Goal: Obtain resource: Download file/media

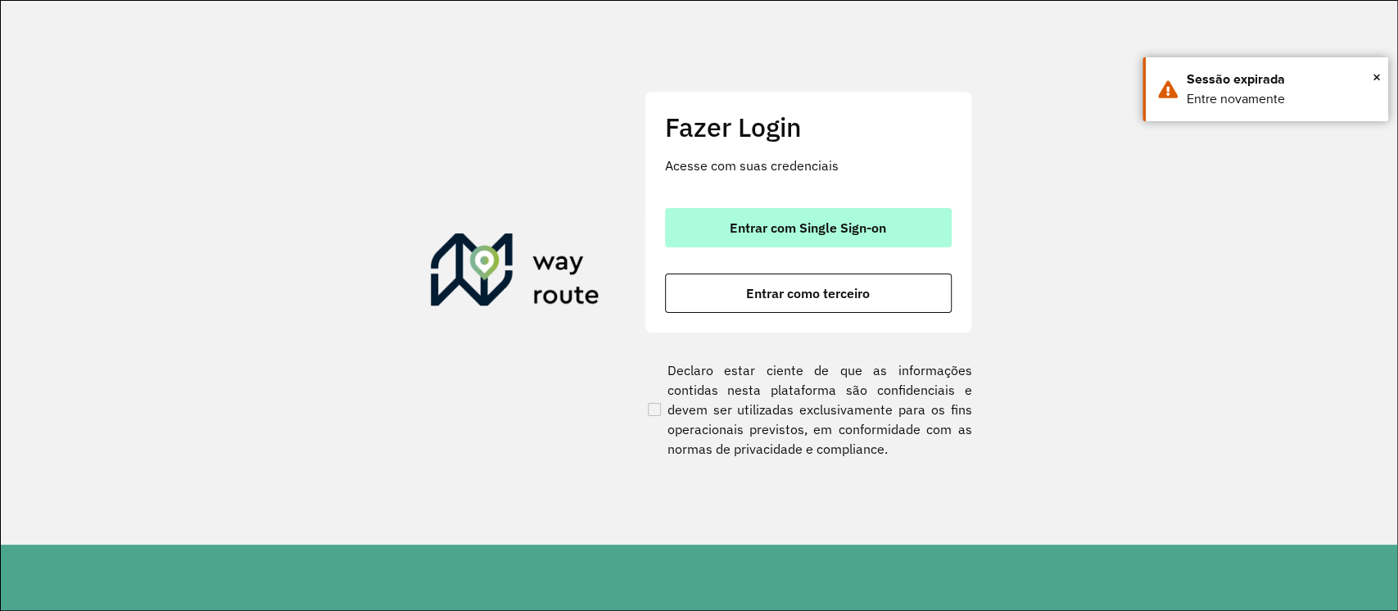
click at [933, 226] on button "Entrar com Single Sign-on" at bounding box center [808, 227] width 287 height 39
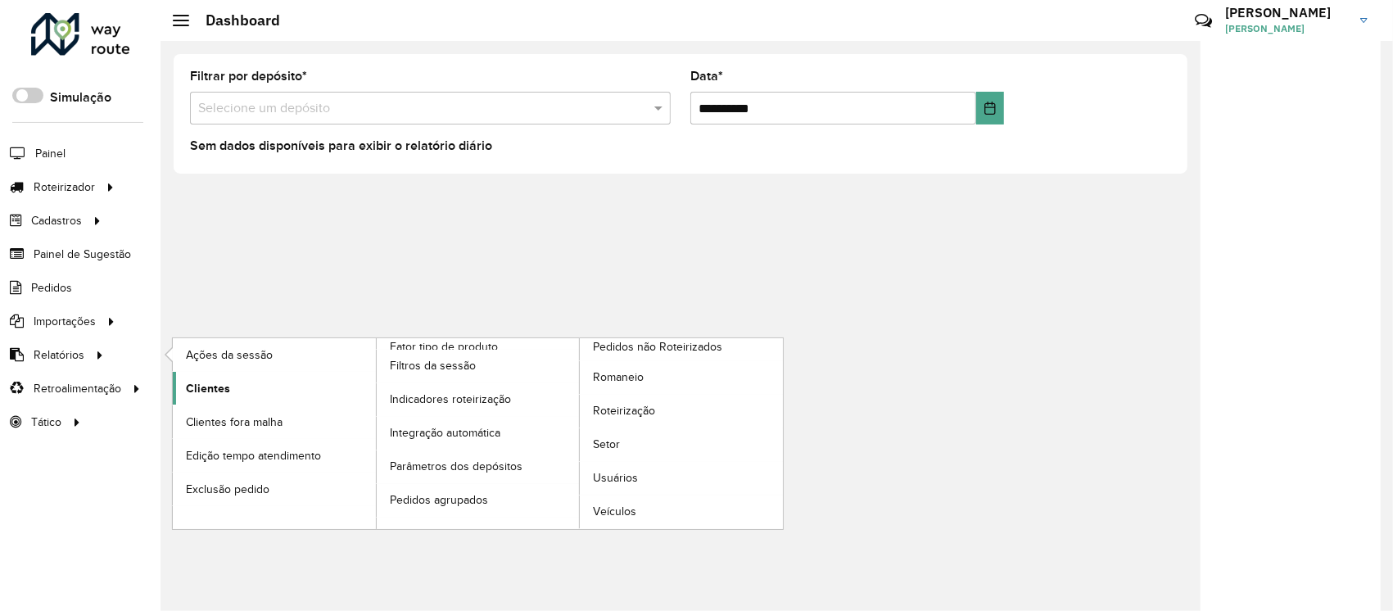
click at [201, 390] on span "Clientes" at bounding box center [208, 388] width 44 height 17
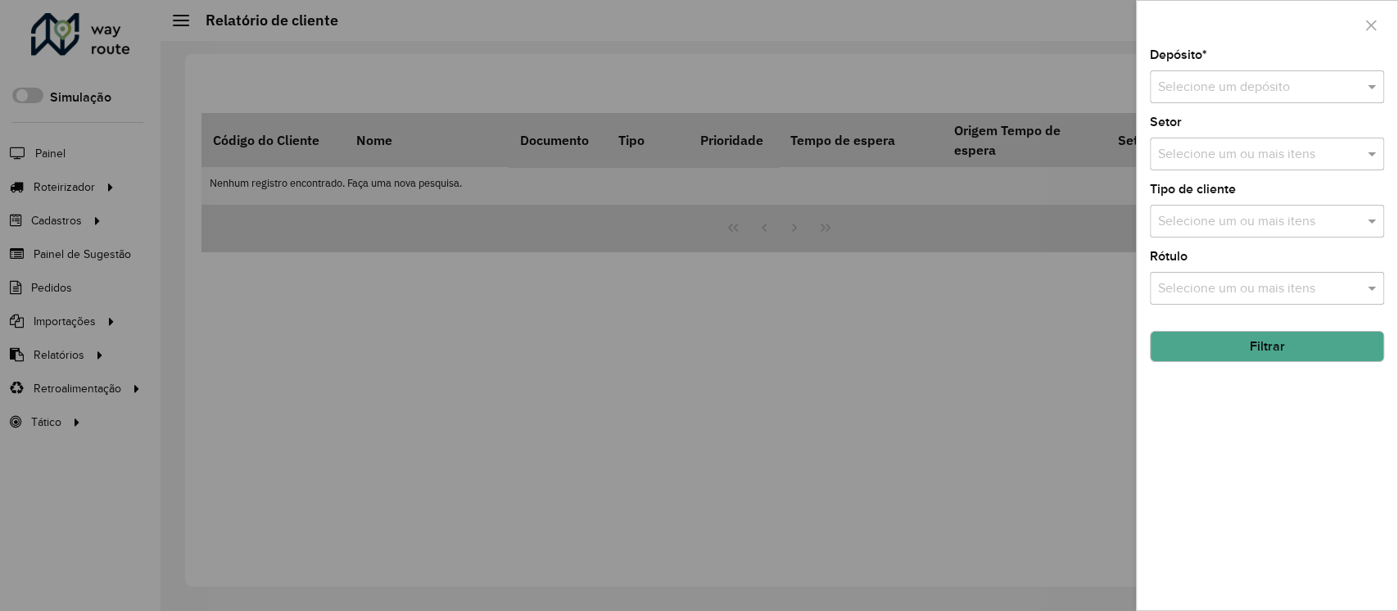
click at [1251, 99] on div "Selecione um depósito" at bounding box center [1267, 86] width 234 height 33
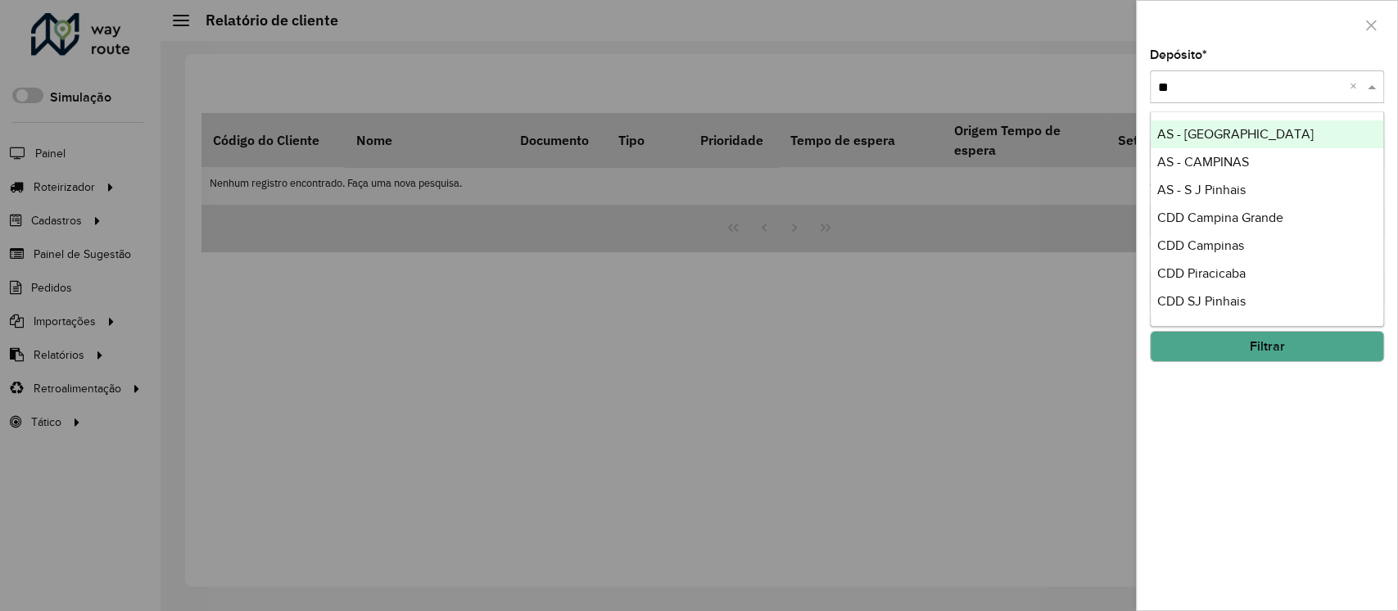
type input "***"
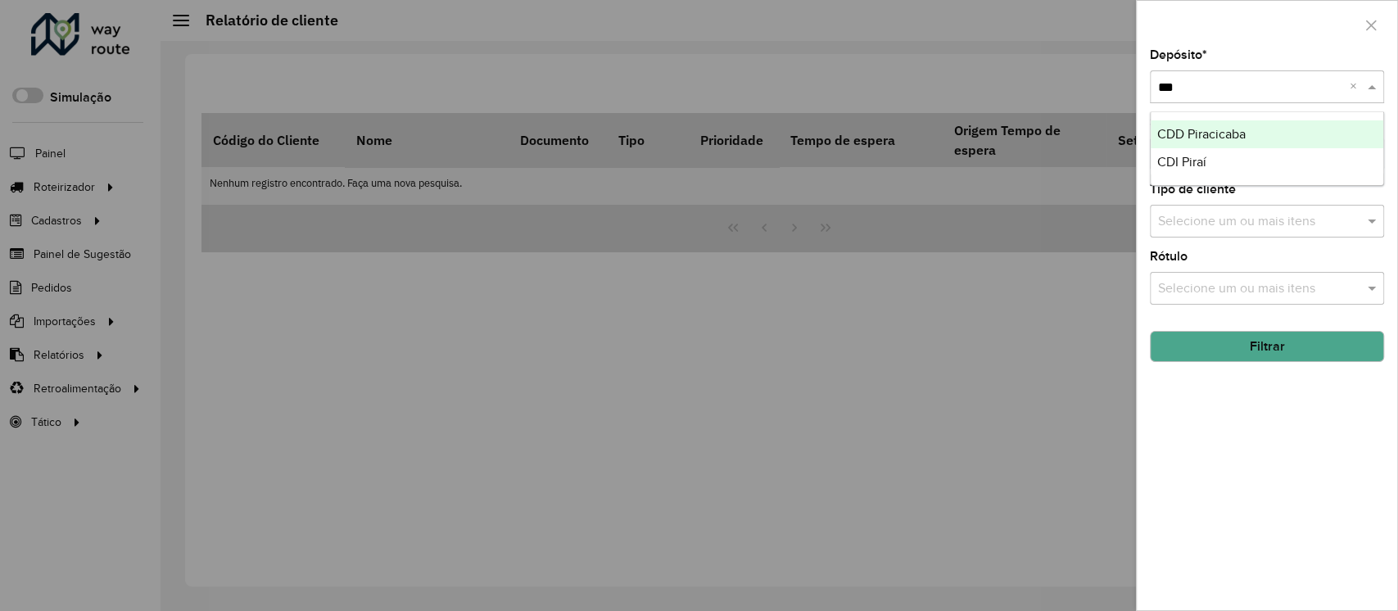
click at [1267, 138] on div "CDD Piracicaba" at bounding box center [1267, 134] width 233 height 28
click at [1318, 346] on button "Filtrar" at bounding box center [1267, 346] width 234 height 31
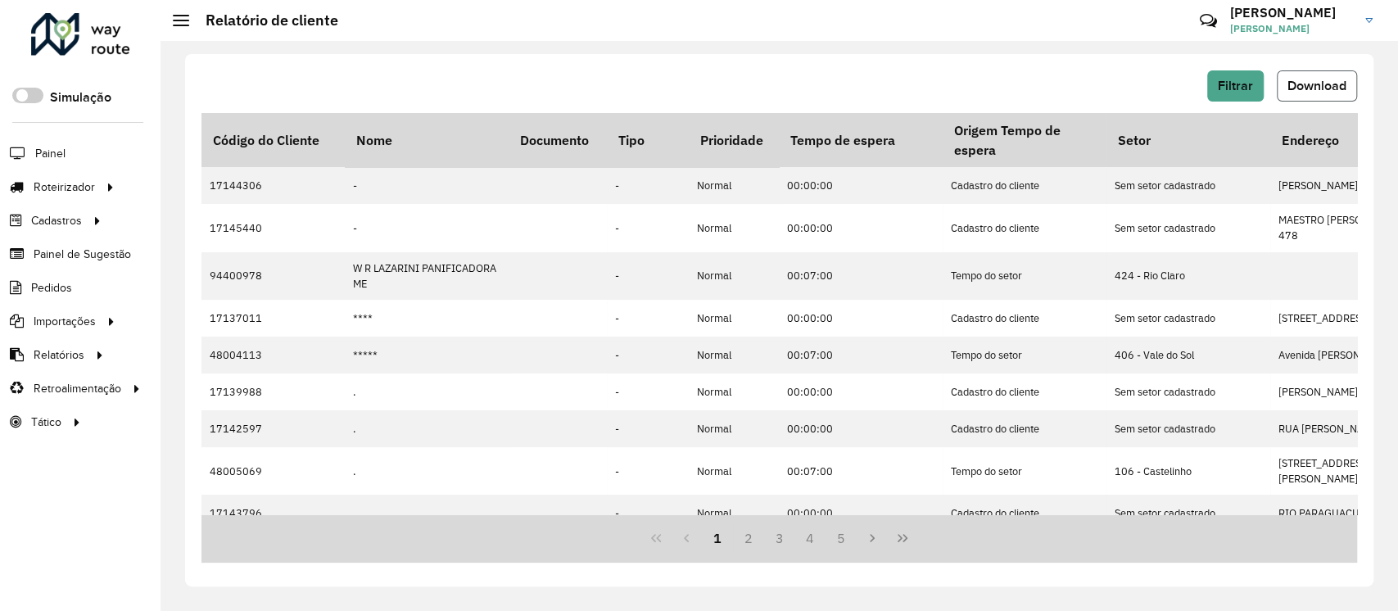
click at [1329, 97] on button "Download" at bounding box center [1317, 85] width 80 height 31
click at [1332, 95] on button "Download" at bounding box center [1317, 85] width 80 height 31
click at [1377, 56] on div "Filtrar Download Código do Cliente Nome Documento Tipo Prioridade Tempo de espe…" at bounding box center [779, 326] width 1237 height 570
click at [1233, 89] on span "Filtrar" at bounding box center [1235, 86] width 35 height 14
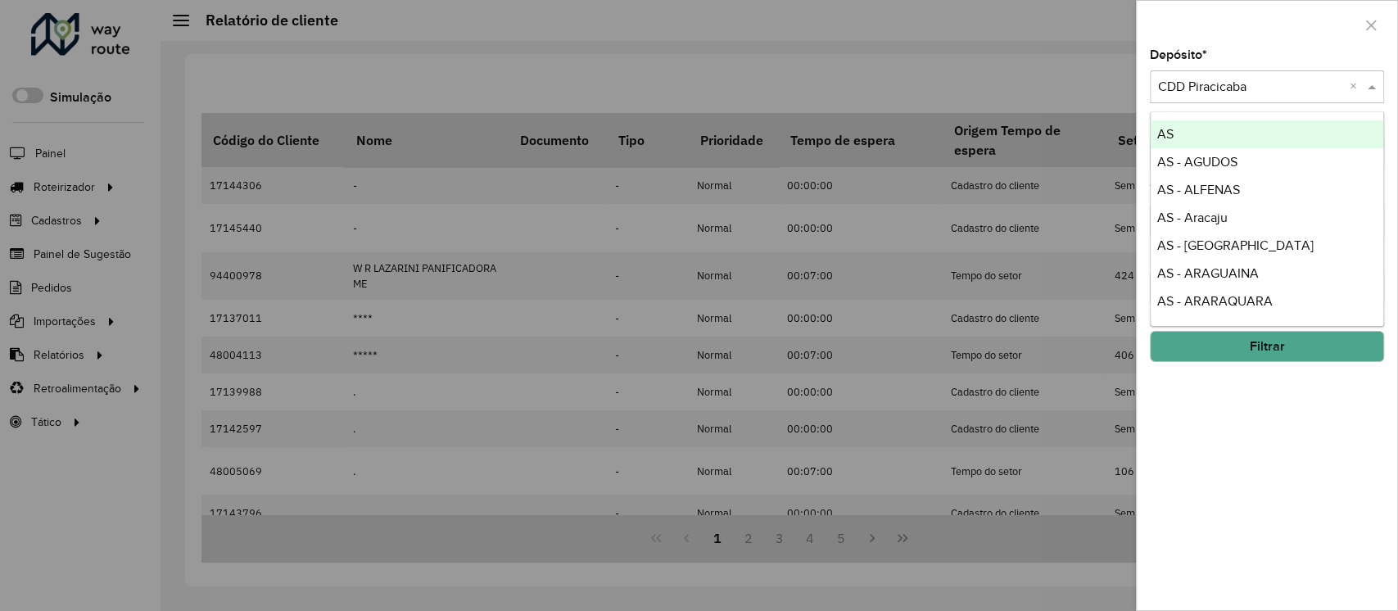
click at [1257, 91] on input "text" at bounding box center [1250, 88] width 185 height 20
type input "****"
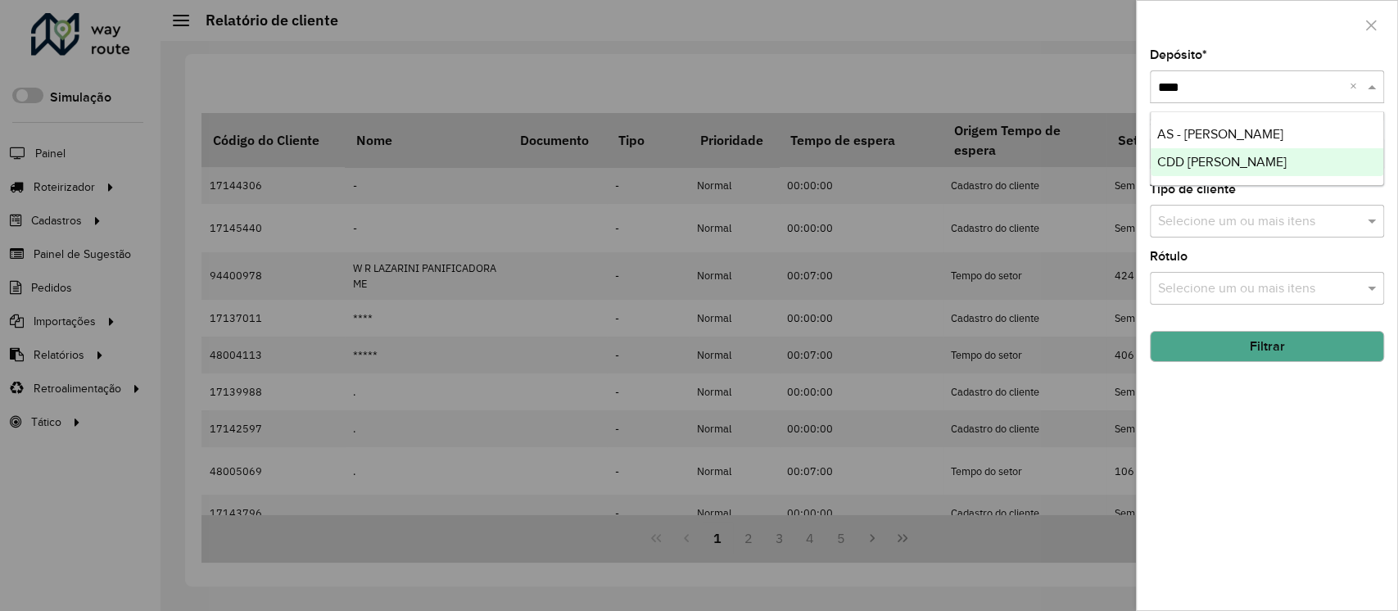
click at [1313, 161] on div "CDD [PERSON_NAME]" at bounding box center [1267, 162] width 233 height 28
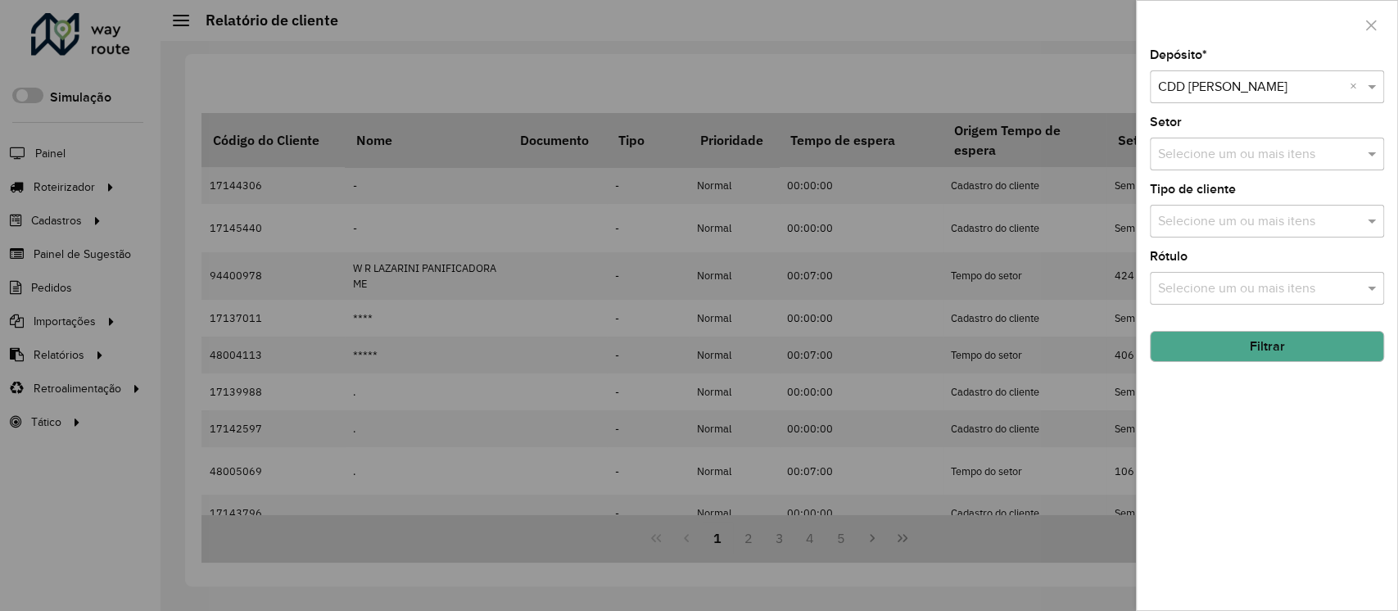
click at [1311, 350] on button "Filtrar" at bounding box center [1267, 346] width 234 height 31
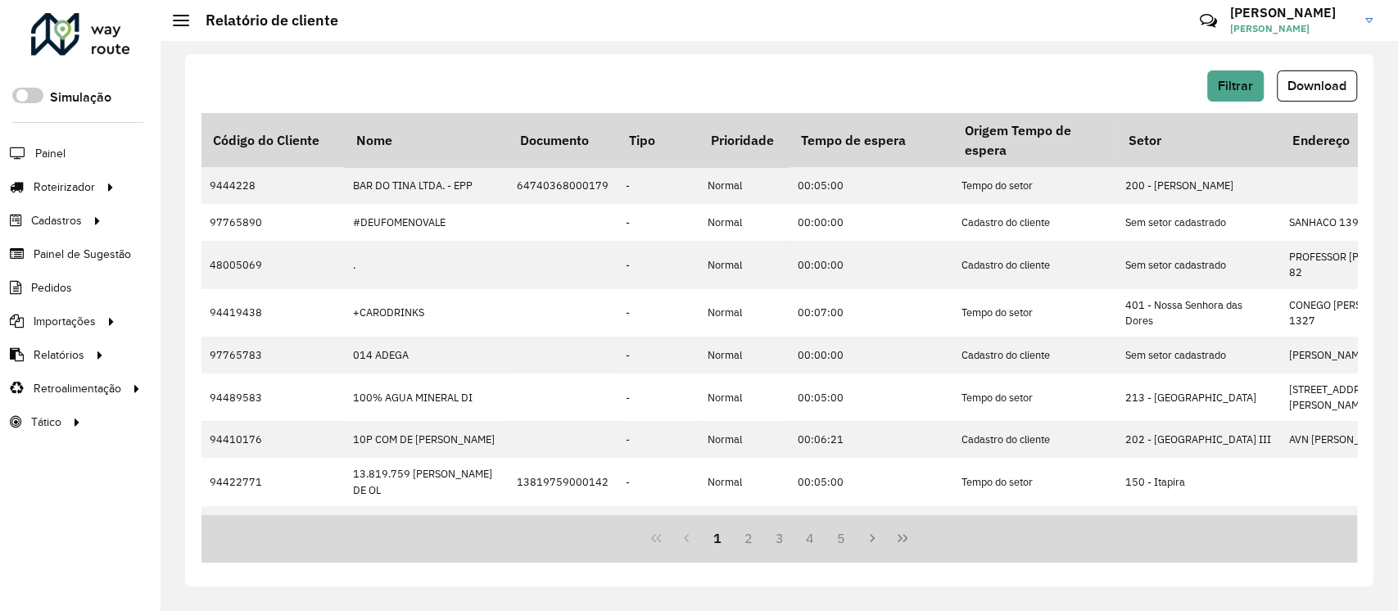
click at [956, 51] on div "Filtrar Download Código do Cliente Nome Documento Tipo Prioridade Tempo de espe…" at bounding box center [779, 326] width 1237 height 570
click at [1328, 79] on span "Download" at bounding box center [1316, 86] width 59 height 14
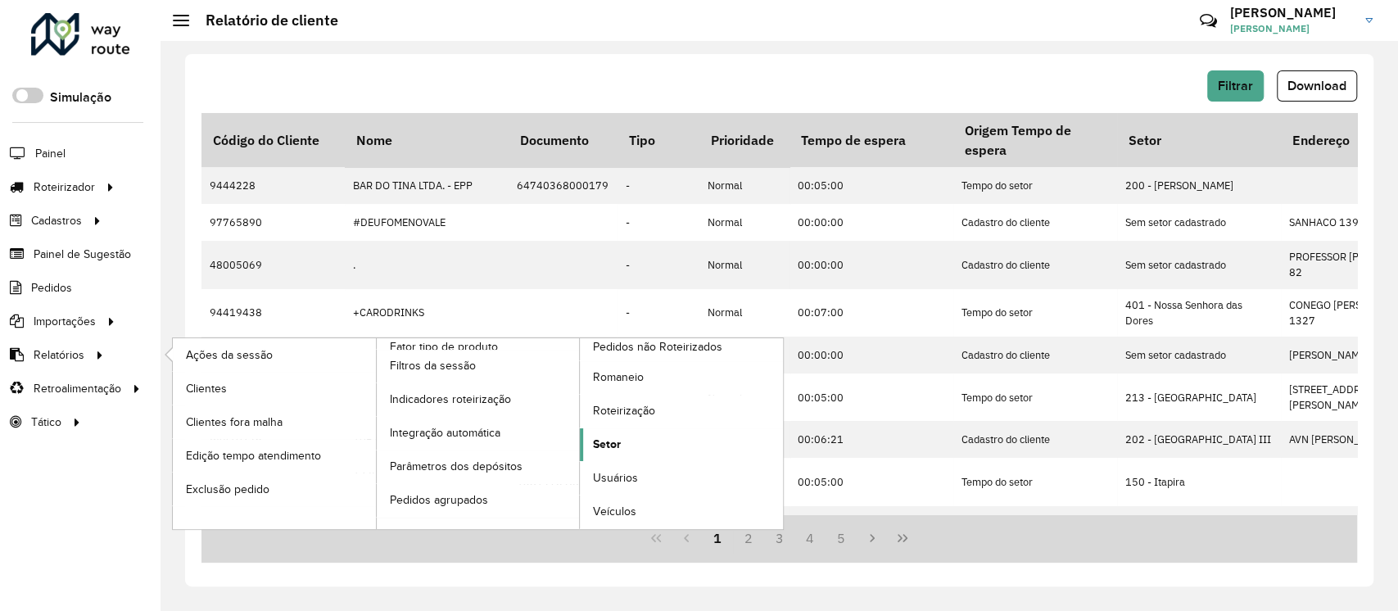
click at [601, 445] on span "Setor" at bounding box center [607, 444] width 28 height 17
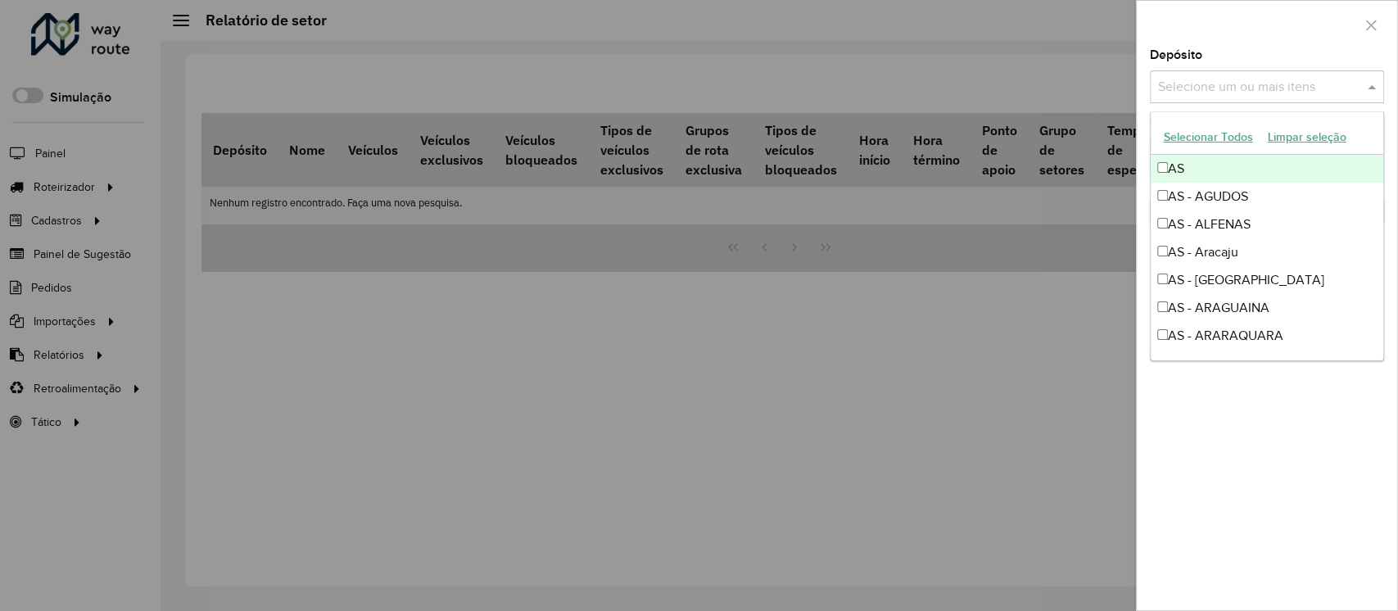
click at [1232, 88] on input "text" at bounding box center [1259, 88] width 210 height 20
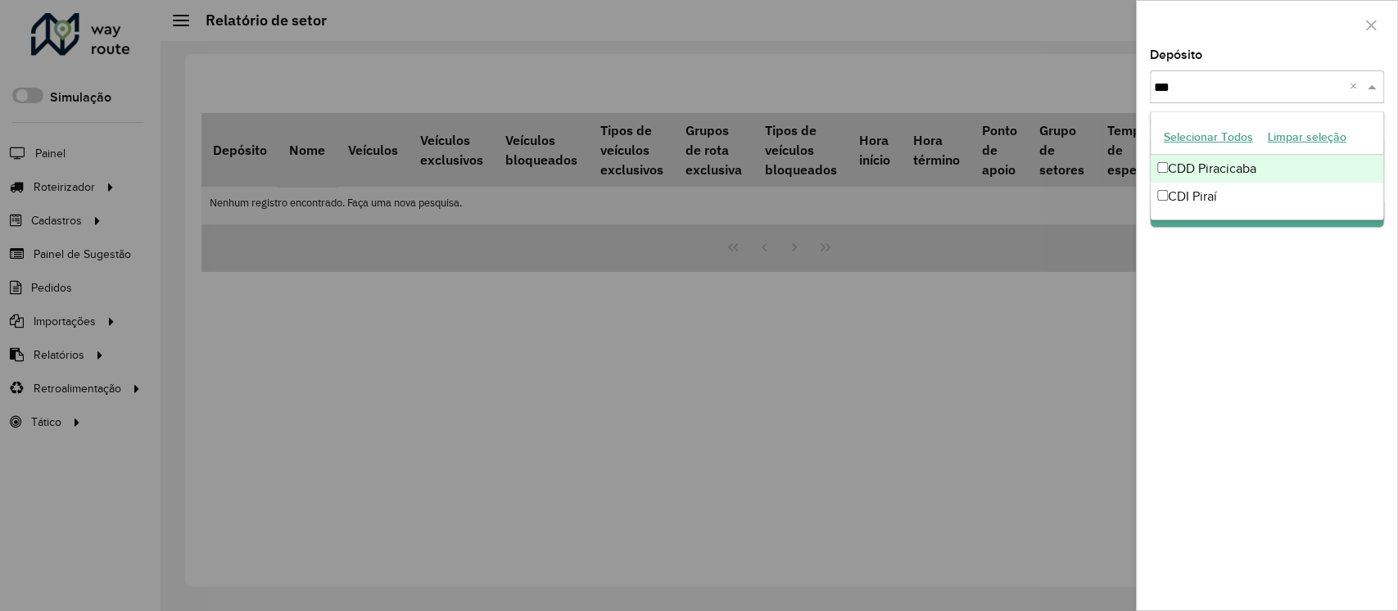
type input "****"
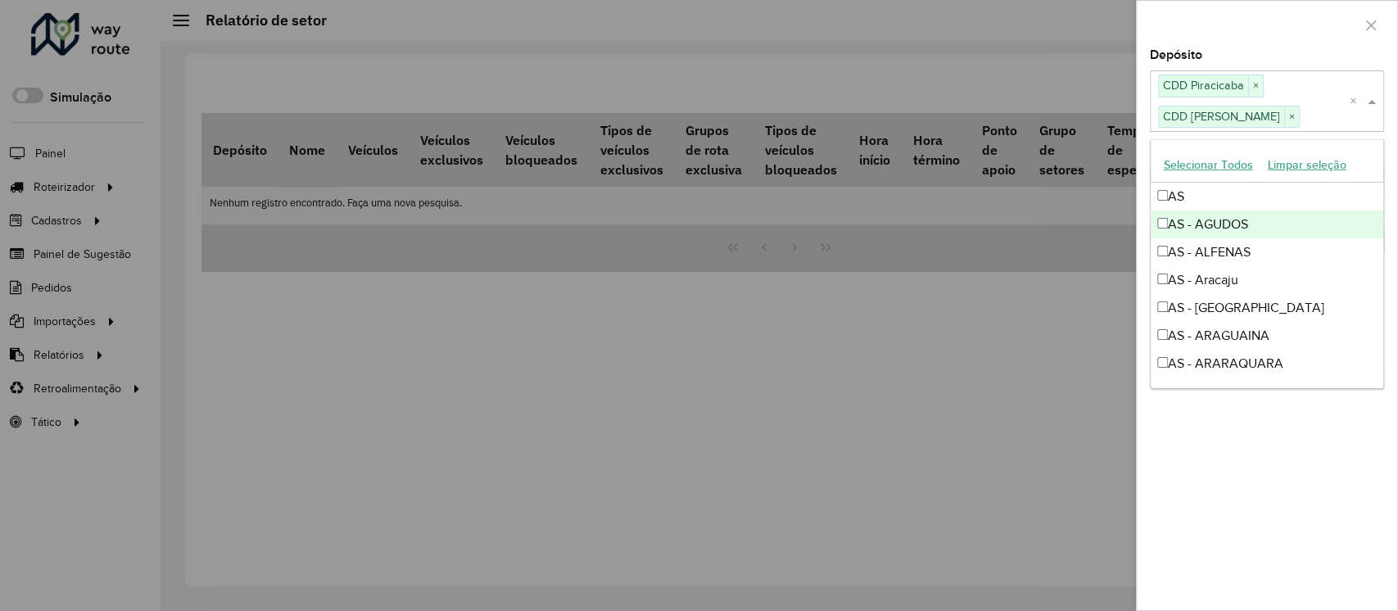
click at [1276, 31] on div at bounding box center [1267, 25] width 260 height 48
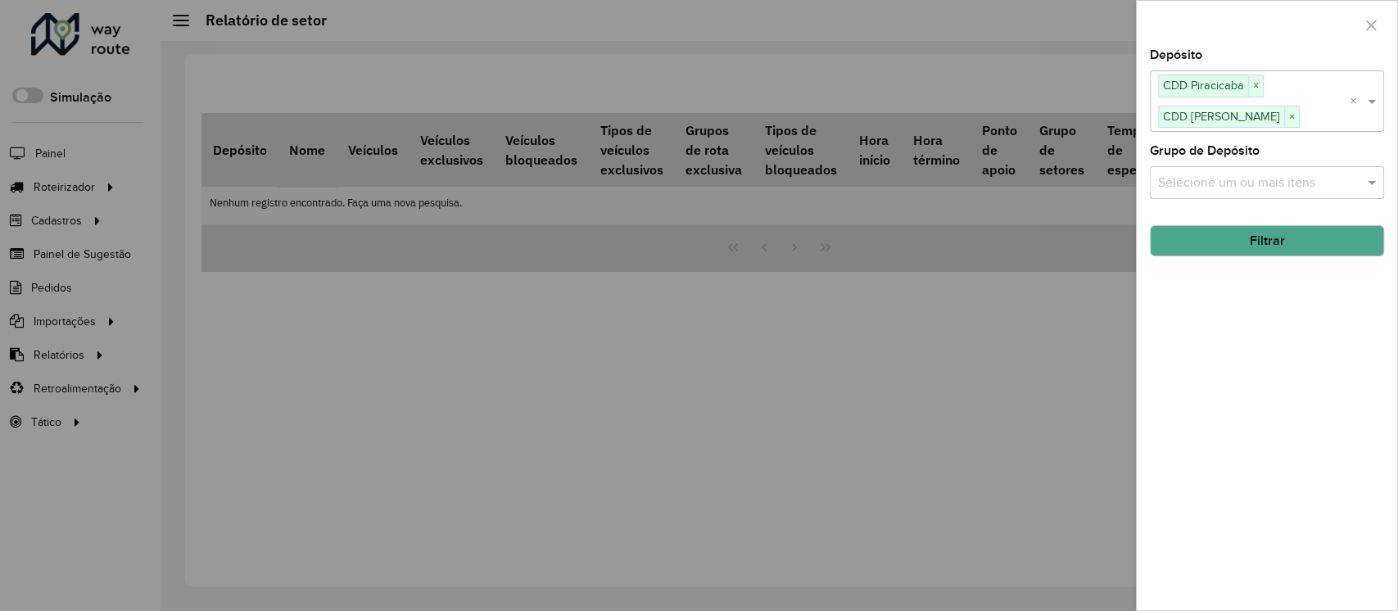
click at [1317, 237] on button "Filtrar" at bounding box center [1267, 240] width 234 height 31
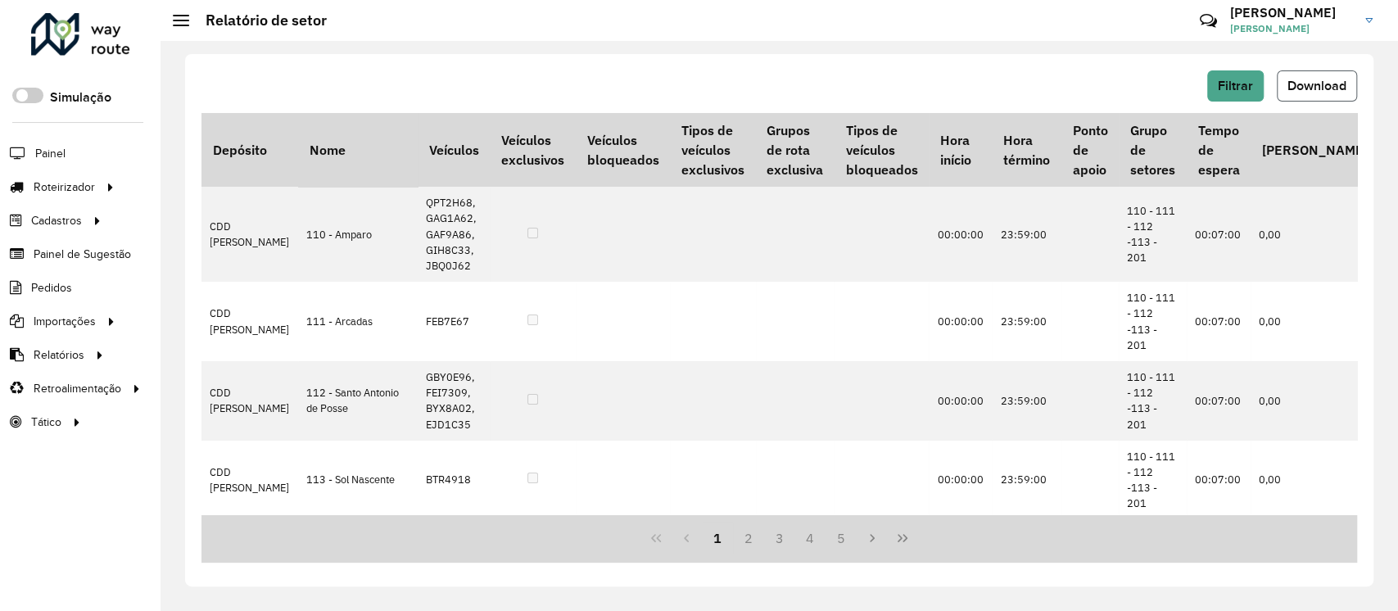
click at [1321, 74] on button "Download" at bounding box center [1317, 85] width 80 height 31
click at [1230, 100] on button "Filtrar" at bounding box center [1235, 85] width 57 height 31
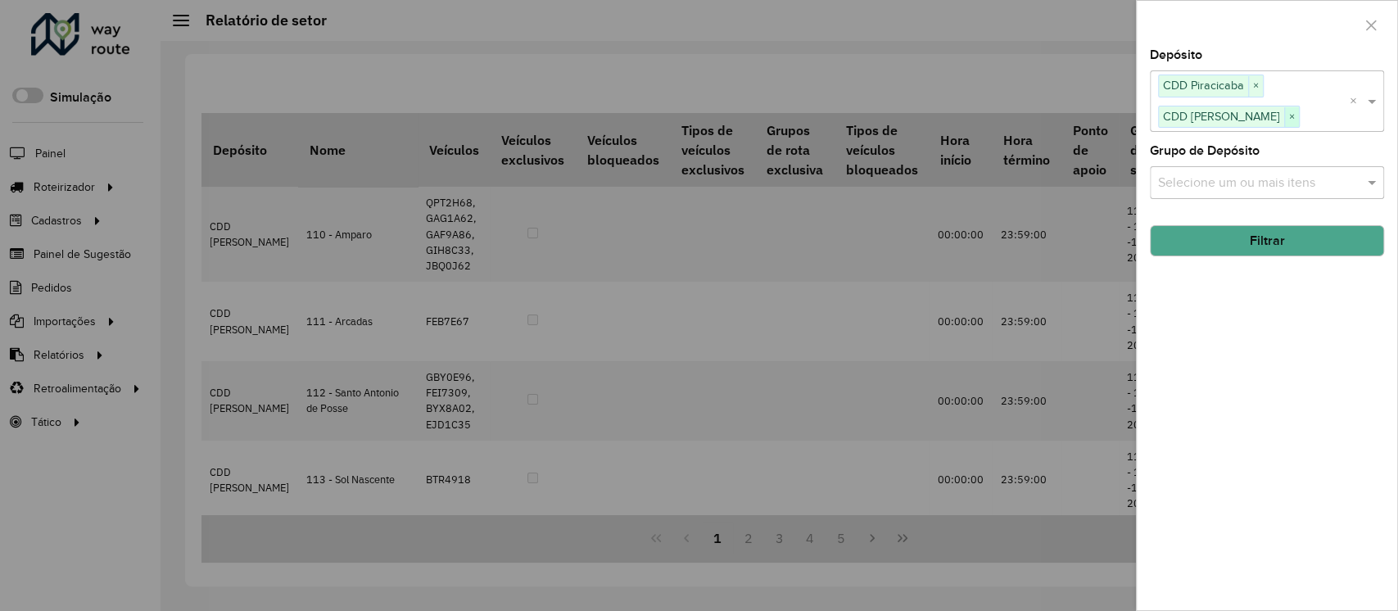
click at [1284, 120] on span "×" at bounding box center [1291, 117] width 15 height 20
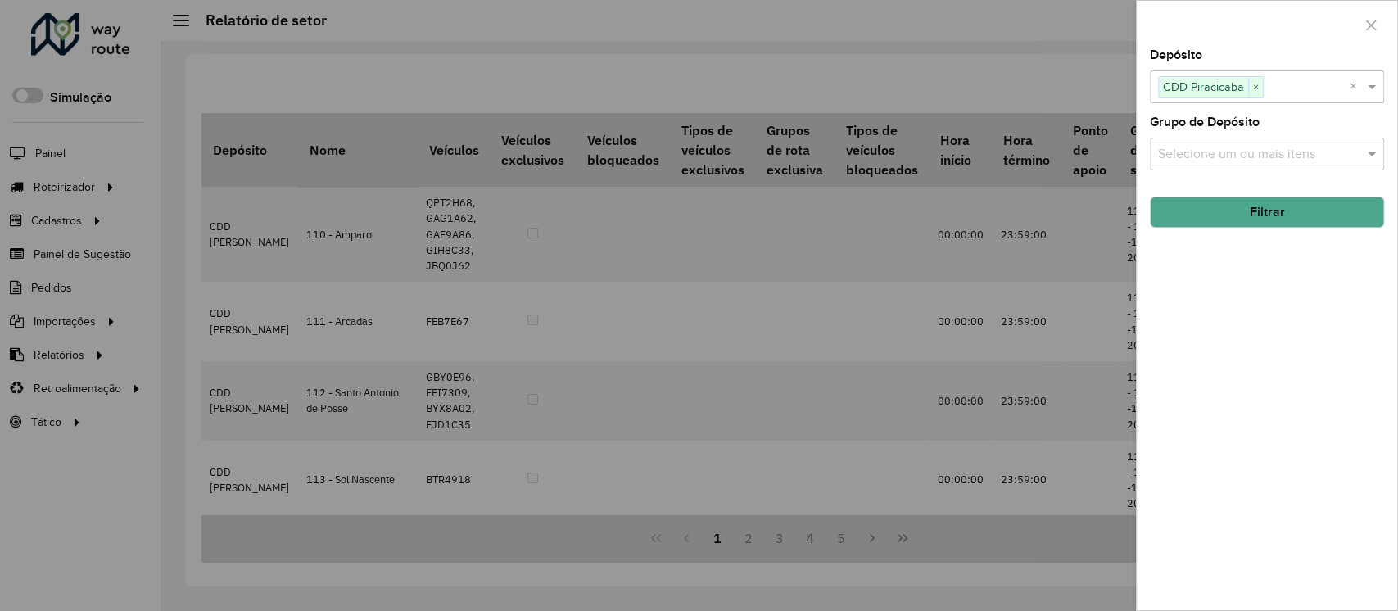
click at [1332, 207] on button "Filtrar" at bounding box center [1267, 212] width 234 height 31
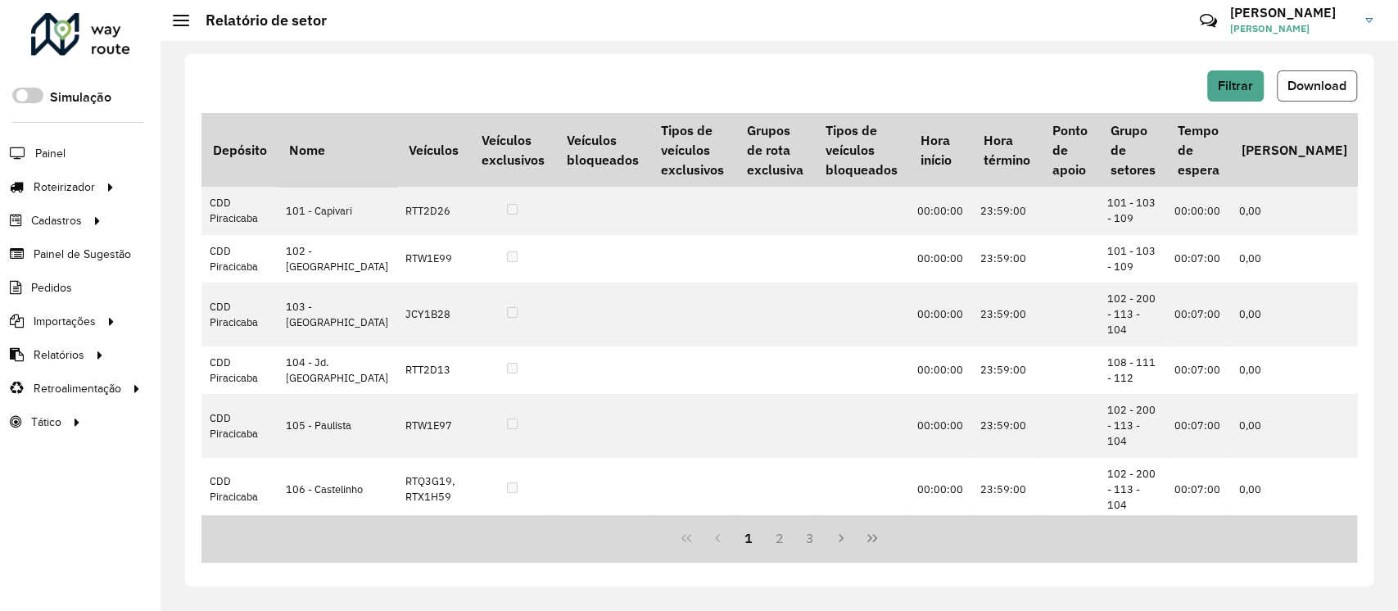
click at [1324, 71] on button "Download" at bounding box center [1317, 85] width 80 height 31
